Goal: Information Seeking & Learning: Understand process/instructions

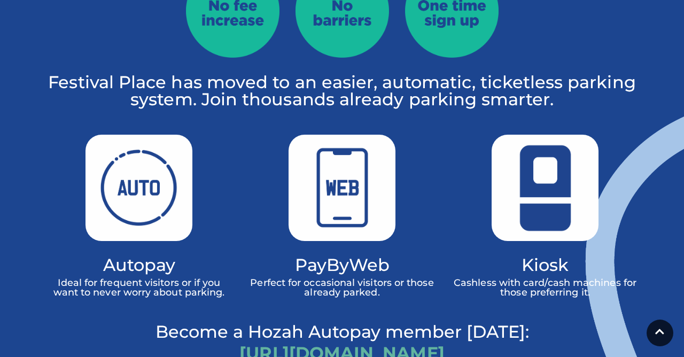
scroll to position [673, 0]
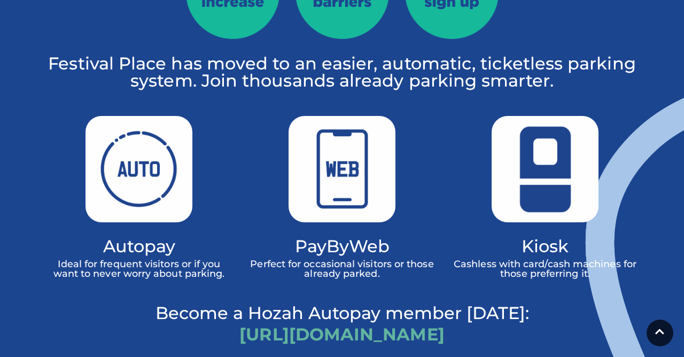
click at [435, 324] on link "https://hozah.co.uk/festivalplace" at bounding box center [341, 334] width 205 height 21
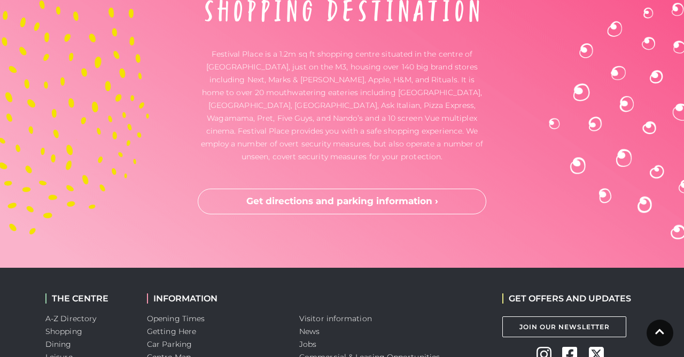
scroll to position [2886, 0]
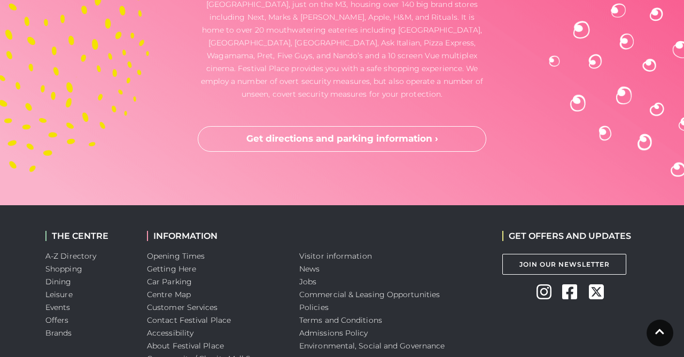
click at [181, 277] on link "Car Parking" at bounding box center [169, 282] width 45 height 10
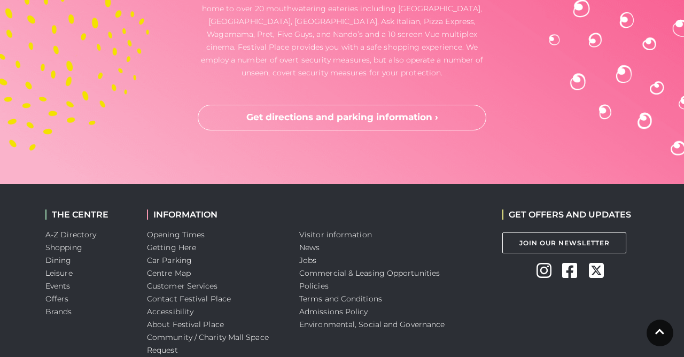
scroll to position [2933, 0]
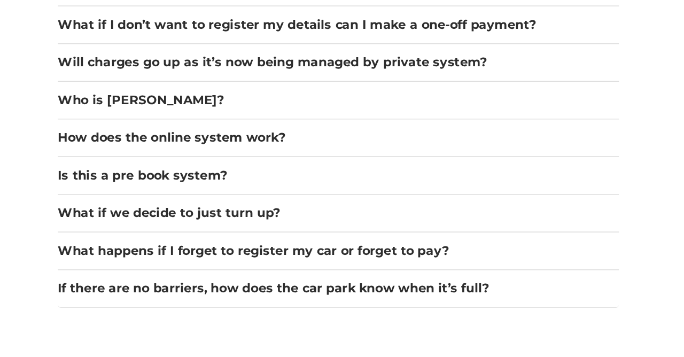
scroll to position [1586, 0]
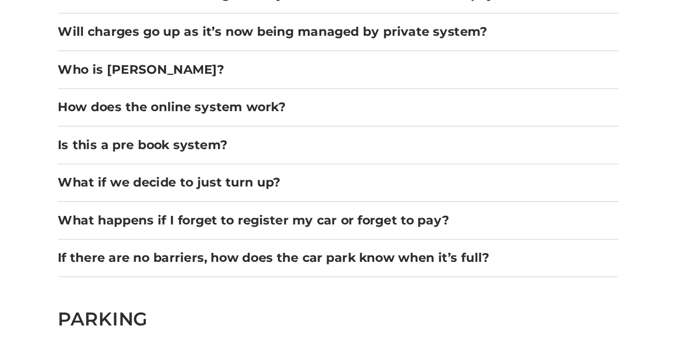
click at [442, 293] on div "HOZAH TICKETLESS PARKING PAYMENT SYSTEM & METHODS OF PAYMENT Autopay (register …" at bounding box center [240, 67] width 406 height 2676
click at [446, 287] on div "HOZAH TICKETLESS PARKING PAYMENT SYSTEM & METHODS OF PAYMENT Autopay (register …" at bounding box center [341, 87] width 609 height 2716
click at [442, 277] on div "HOZAH TICKETLESS PARKING PAYMENT SYSTEM & METHODS OF PAYMENT Autopay (register …" at bounding box center [240, 67] width 406 height 2676
click at [431, 276] on button "What happens if I forget to register my car or forget to pay?" at bounding box center [240, 277] width 390 height 13
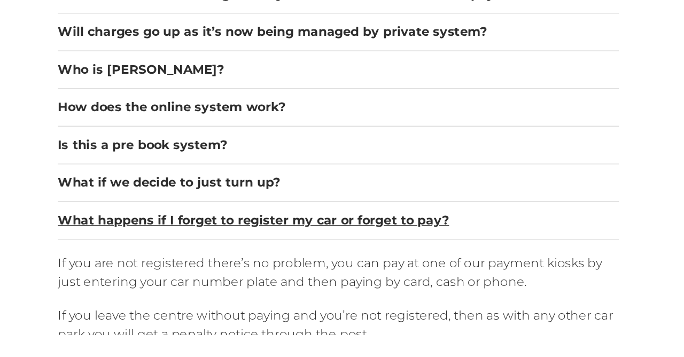
click at [410, 278] on button "What happens if I forget to register my car or forget to pay?" at bounding box center [240, 277] width 390 height 13
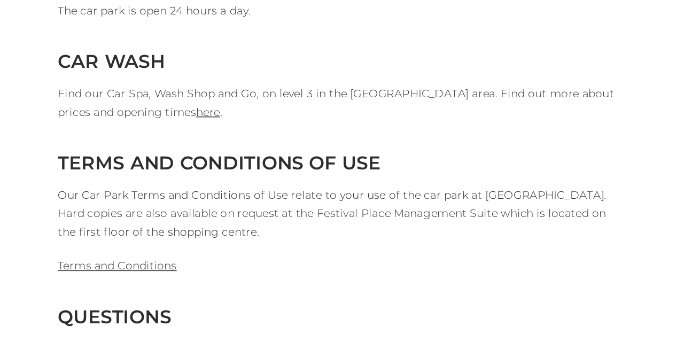
scroll to position [2579, 0]
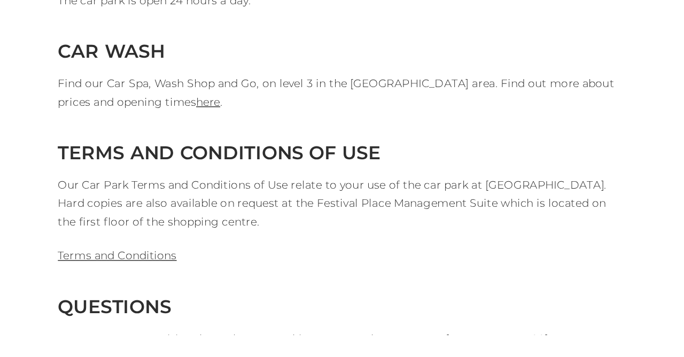
click at [142, 190] on link "here" at bounding box center [150, 195] width 17 height 10
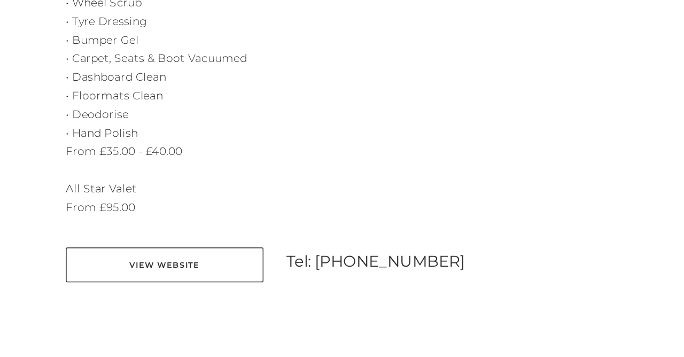
scroll to position [680, 0]
click at [397, 351] on main "Wash Shop and Go Home / Shopping / Wash Shop and Go About Wash Shop and Go Come…" at bounding box center [342, 108] width 684 height 1577
click at [148, 309] on link "View Website" at bounding box center [113, 308] width 136 height 24
